Goal: Check status: Check status

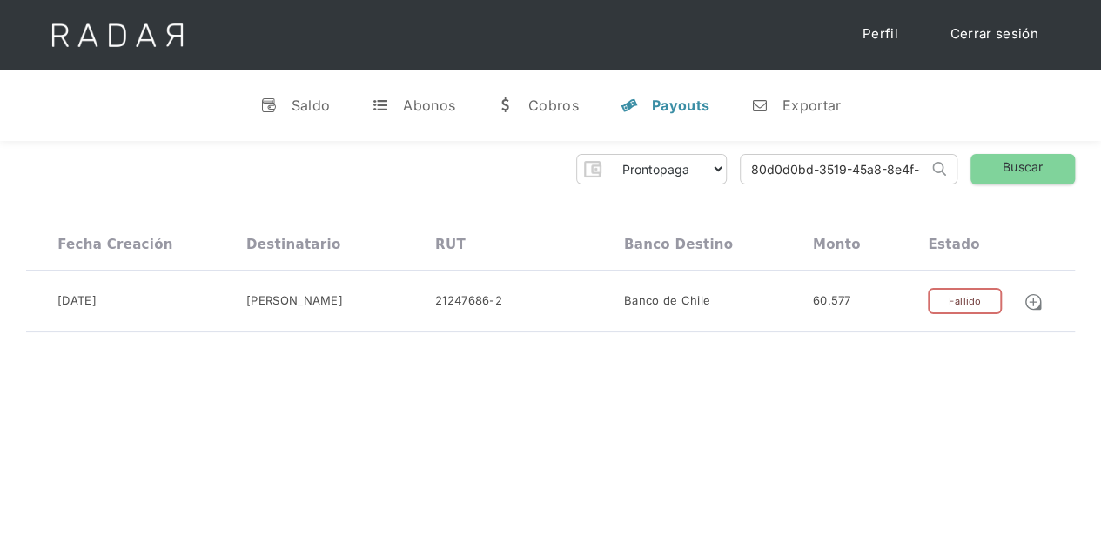
scroll to position [0, 85]
drag, startPoint x: 745, startPoint y: 166, endPoint x: 970, endPoint y: 127, distance: 228.0
click at [970, 127] on div "v Saldo t Abonos w Cobros y Payouts n Exportar Hola Evans 👋 Cargando tus cuenta…" at bounding box center [550, 380] width 1101 height 621
paste input "984f668f-1502-4ca4-b79b-016159049ae3"
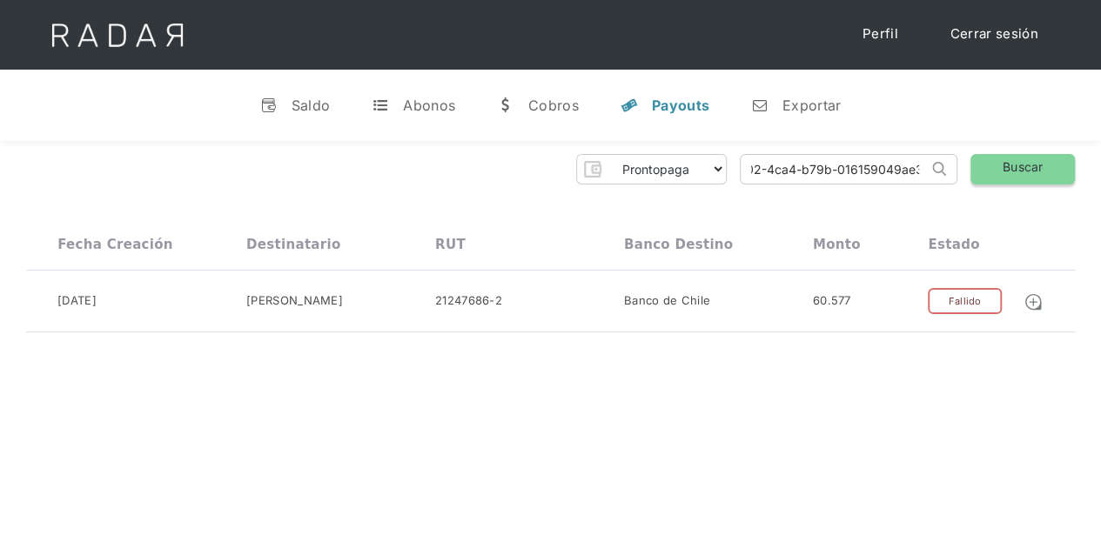
type input "984f668f-1502-4ca4-b79b-016159049ae3"
click at [1004, 177] on link "Buscar" at bounding box center [1023, 169] width 104 height 30
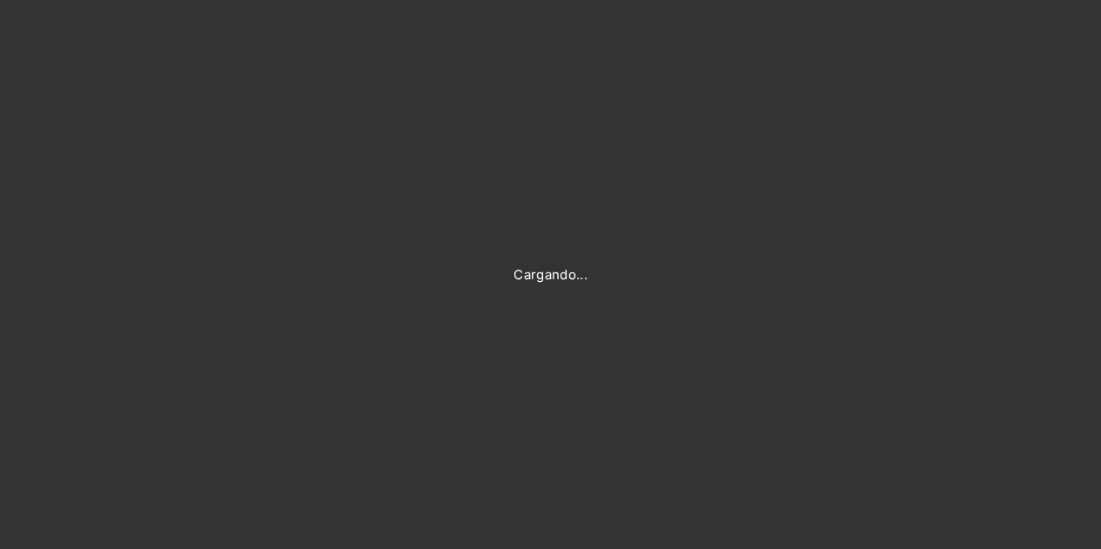
type input "Evans@prontopaga.com"
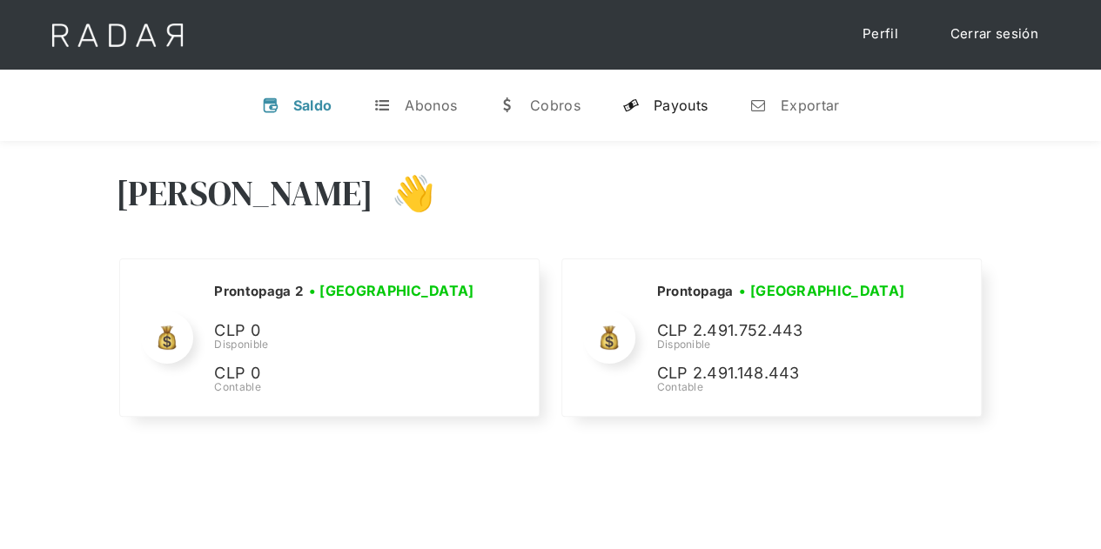
click at [678, 95] on link "y Payouts" at bounding box center [664, 105] width 113 height 45
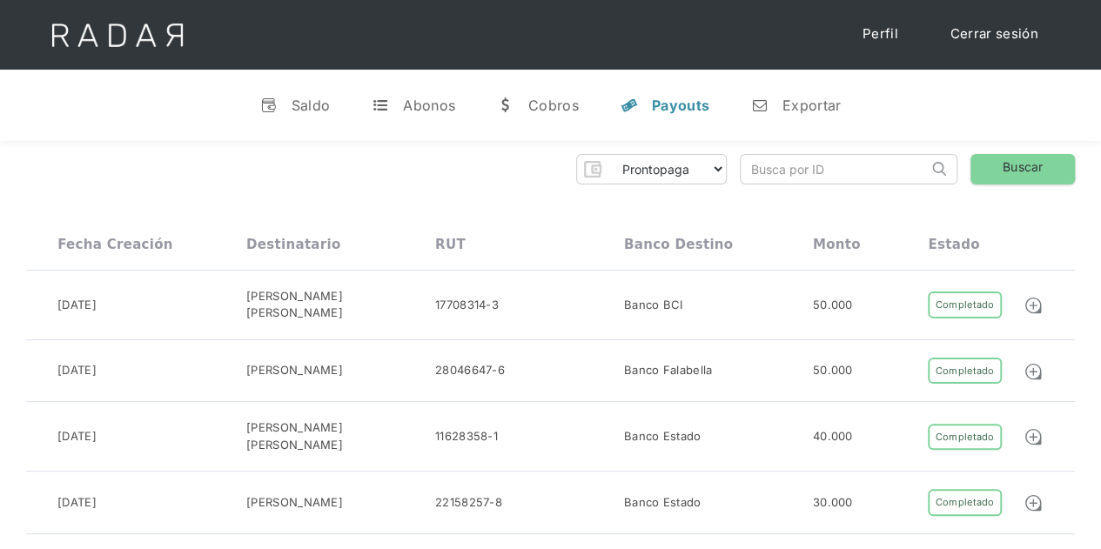
click at [787, 172] on input "search" at bounding box center [834, 169] width 187 height 29
paste input "984f668f-1502-4ca4-b79b-016159049ae3"
type input "984f668f-1502-4ca4-b79b-016159049ae3"
click input "Search" at bounding box center [0, 0] width 0 height 0
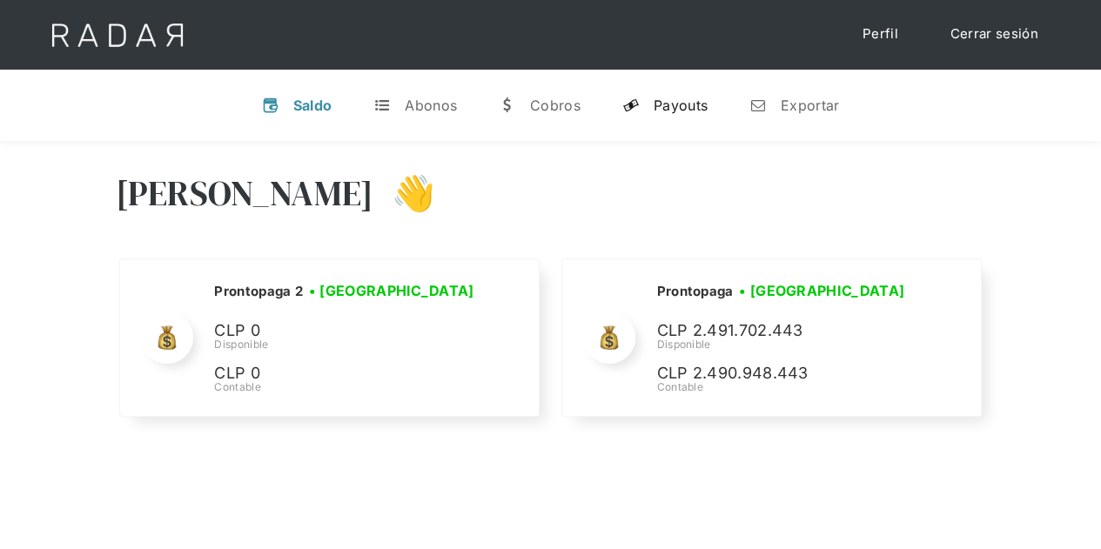
click at [679, 109] on div "Payouts" at bounding box center [681, 105] width 54 height 17
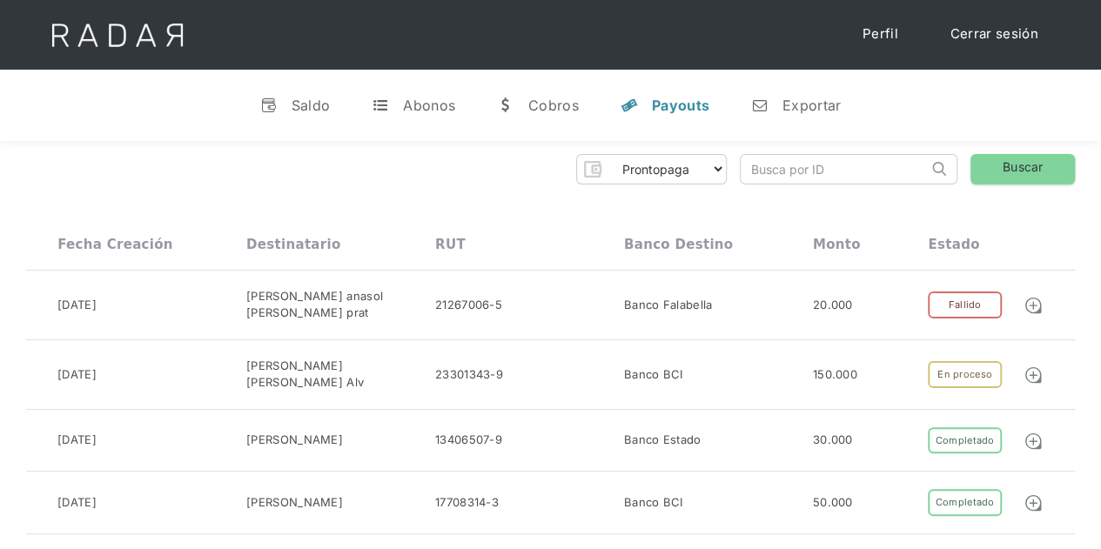
click at [796, 175] on input "search" at bounding box center [834, 169] width 187 height 29
paste input "984f668f-1502-4ca4-b79b-016159049ae3"
click at [1006, 171] on link "Buscar" at bounding box center [1023, 169] width 104 height 30
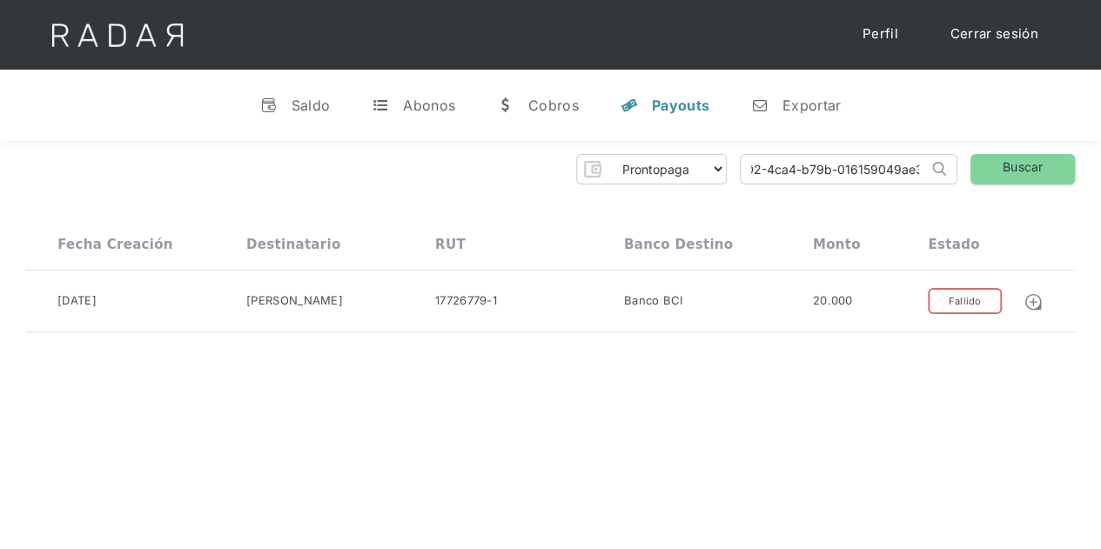
drag, startPoint x: 743, startPoint y: 166, endPoint x: 973, endPoint y: 147, distance: 230.6
click at [973, 147] on div "Prontopaga Prontopaga 2 Thank you! Your submission has been received! Oops! Som…" at bounding box center [550, 243] width 1101 height 205
paste input "ee3285f0-cb69-4ec8-a561-d64e4c5d3ea0"
type input "ee3285f0-cb69-4ec8-a561-d64e4c5d3ea0"
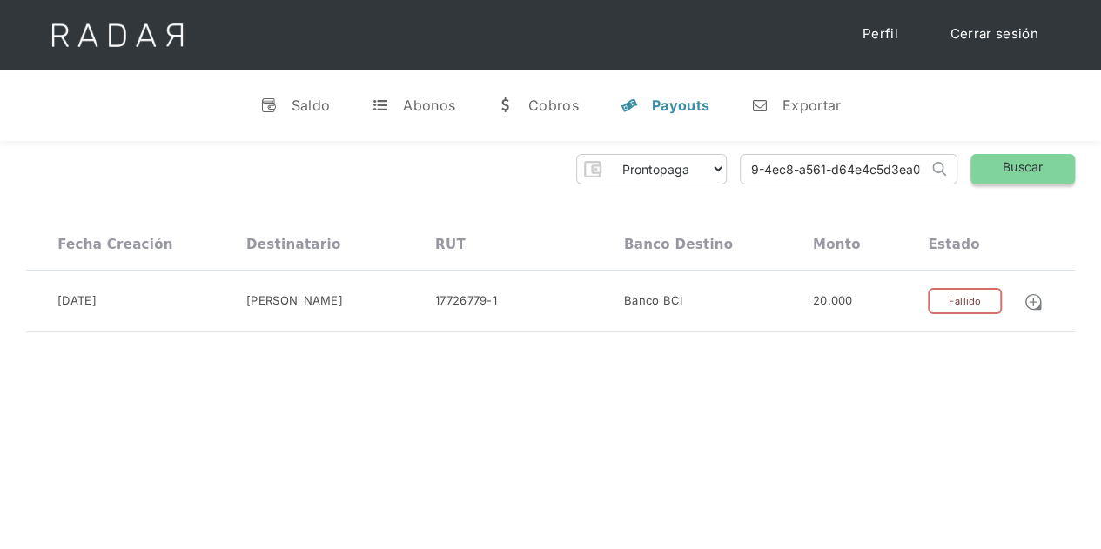
click at [1015, 174] on link "Buscar" at bounding box center [1023, 169] width 104 height 30
